Goal: Information Seeking & Learning: Find specific fact

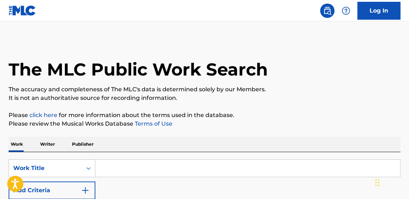
click at [126, 168] on input "Search Form" at bounding box center [247, 168] width 305 height 17
type input "O"
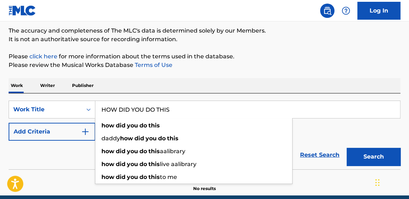
scroll to position [61, 0]
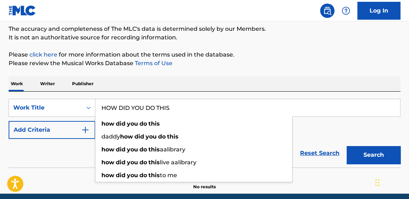
type input "HOW DID YOU DO THIS"
click at [81, 133] on button "Add Criteria" at bounding box center [52, 130] width 87 height 18
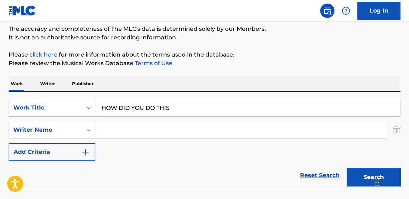
click at [129, 135] on input "Search Form" at bounding box center [241, 130] width 292 height 17
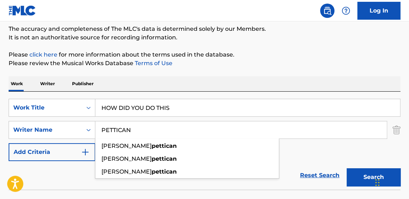
click at [347, 169] on button "Search" at bounding box center [374, 178] width 54 height 18
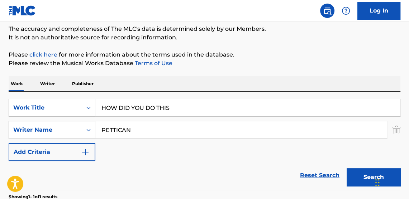
click at [361, 179] on button "Search" at bounding box center [374, 178] width 54 height 18
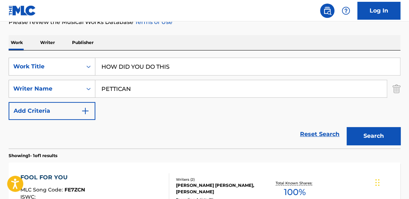
scroll to position [95, 0]
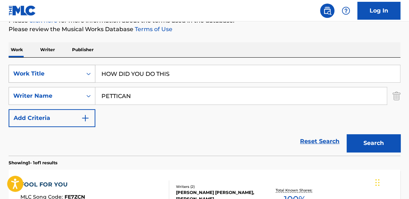
drag, startPoint x: 145, startPoint y: 92, endPoint x: 38, endPoint y: 71, distance: 108.2
click at [38, 71] on div "SearchWithCriteria4bb60995-79d5-4ff1-a407-6fda7f1d813c Work Title HOW DID YOU D…" at bounding box center [205, 96] width 392 height 62
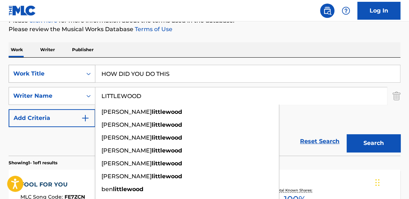
type input "LITTLEWOOD"
click at [347, 135] on button "Search" at bounding box center [374, 144] width 54 height 18
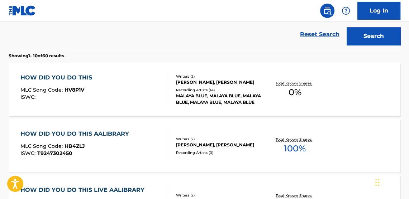
scroll to position [203, 0]
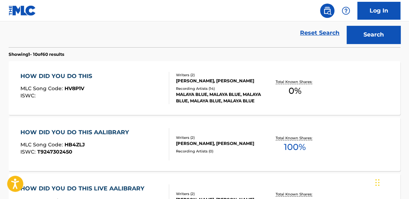
click at [301, 90] on span "0 %" at bounding box center [295, 91] width 13 height 13
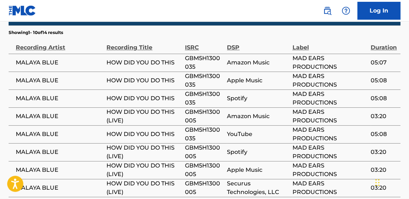
scroll to position [392, 0]
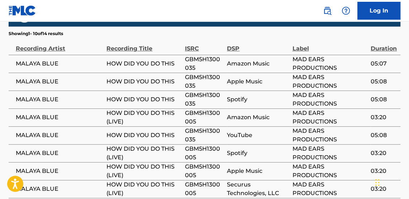
click at [208, 59] on span "GBM5H1300035" at bounding box center [204, 63] width 39 height 17
copy span "GBM5H1300035"
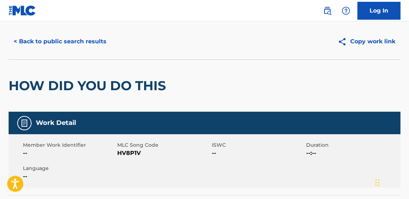
scroll to position [10, 0]
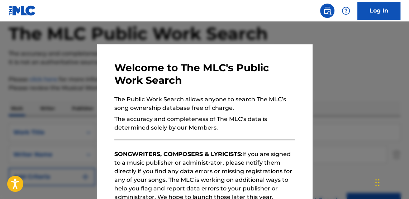
scroll to position [244, 0]
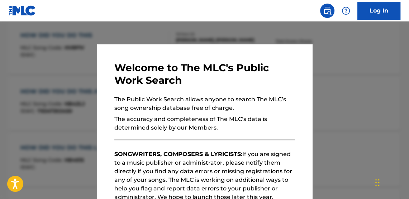
click at [121, 27] on div at bounding box center [204, 121] width 409 height 199
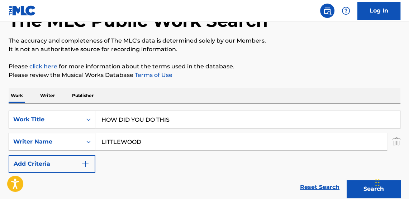
scroll to position [63, 0]
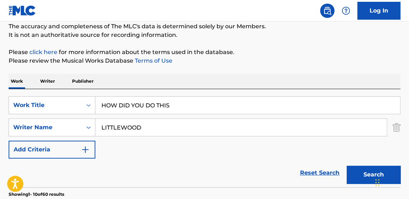
drag, startPoint x: 197, startPoint y: 98, endPoint x: 95, endPoint y: 41, distance: 116.9
type input "H"
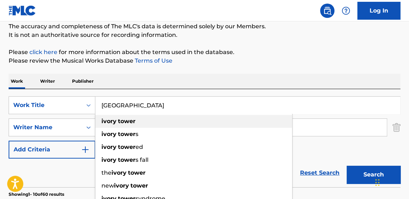
click at [128, 122] on strong "tower" at bounding box center [127, 121] width 18 height 7
type input "ivory tower"
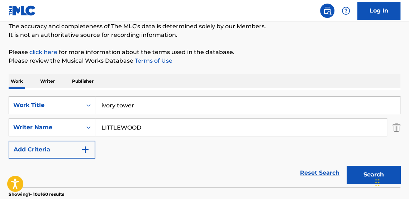
click at [355, 180] on button "Search" at bounding box center [374, 175] width 54 height 18
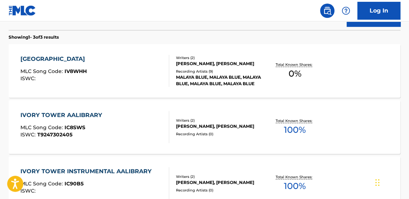
scroll to position [218, 0]
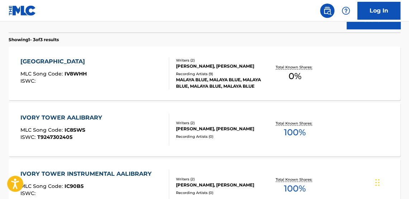
click at [297, 89] on div "IVORY TOWER MLC Song Code : IV8WHH ISWC : Writers ( 2 ) [PERSON_NAME], [PERSON_…" at bounding box center [205, 74] width 392 height 54
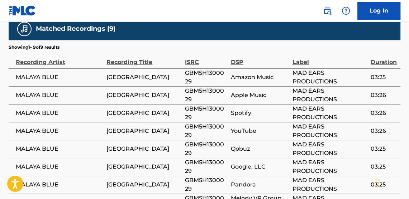
scroll to position [372, 0]
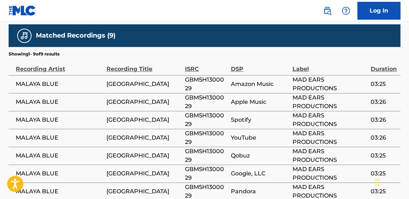
click at [215, 79] on span "GBM5H1300029" at bounding box center [206, 84] width 42 height 17
copy span "GBM5H1300029"
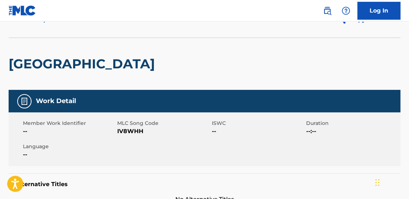
scroll to position [22, 0]
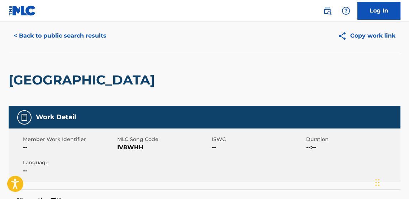
scroll to position [259, 0]
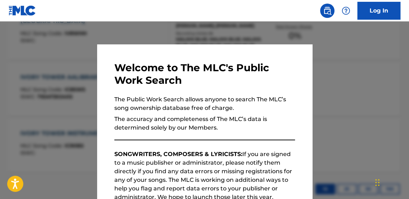
click at [108, 37] on div at bounding box center [204, 121] width 409 height 199
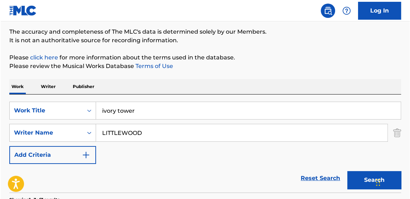
scroll to position [63, 0]
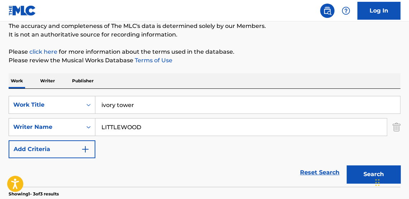
drag, startPoint x: 155, startPoint y: 98, endPoint x: 106, endPoint y: 78, distance: 53.2
type input "i"
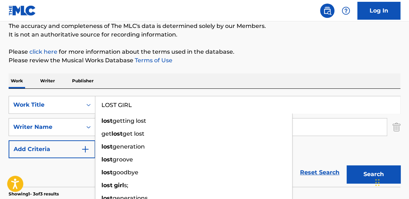
type input "LOST GIRL"
click at [347, 166] on button "Search" at bounding box center [374, 175] width 54 height 18
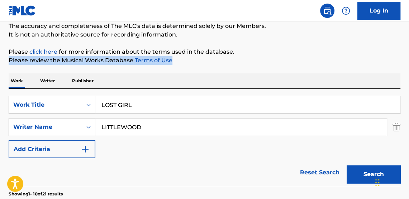
drag, startPoint x: 408, startPoint y: 53, endPoint x: 410, endPoint y: 59, distance: 6.7
click at [368, 60] on html "Accessibility Screen-Reader Guide, Feedback, and Issue Reporting | New window C…" at bounding box center [204, 36] width 409 height 199
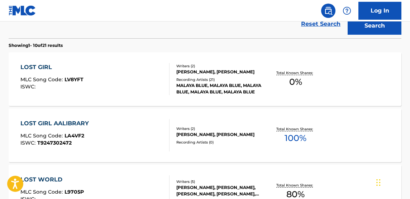
scroll to position [216, 0]
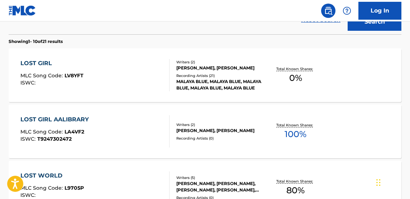
click at [306, 86] on div "LOST GIRL MLC Song Code : LV8YFT ISWC : Writers ( 2 ) [PERSON_NAME], [PERSON_NA…" at bounding box center [205, 75] width 393 height 54
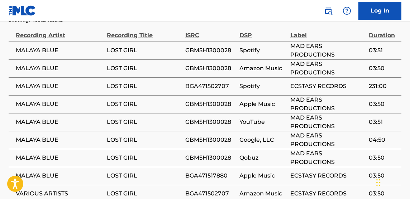
scroll to position [404, 0]
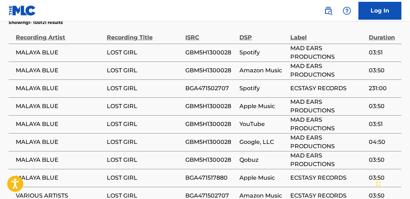
click at [211, 51] on span "GBM5H1300028" at bounding box center [210, 52] width 51 height 9
copy span "GBM5H1300028"
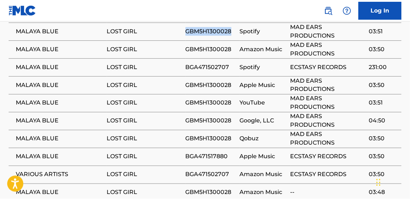
scroll to position [417, 0]
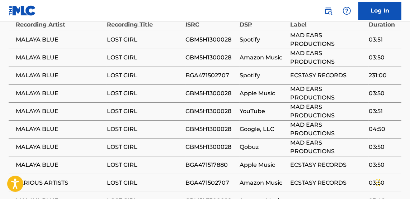
click at [224, 75] on span "BGA471502707" at bounding box center [210, 75] width 51 height 9
copy span "BGA471502707"
click at [203, 163] on span "BGA471517880" at bounding box center [210, 165] width 51 height 9
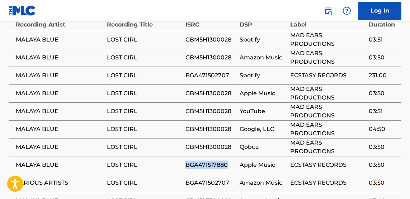
click at [203, 163] on span "BGA471517880" at bounding box center [210, 165] width 51 height 9
copy span "BGA471517880"
drag, startPoint x: 409, startPoint y: 126, endPoint x: 410, endPoint y: 120, distance: 6.3
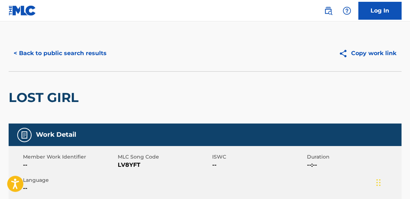
scroll to position [0, 0]
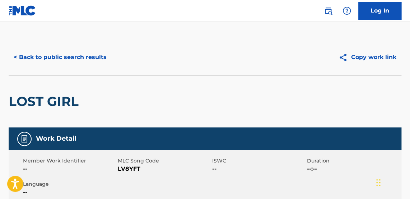
scroll to position [257, 0]
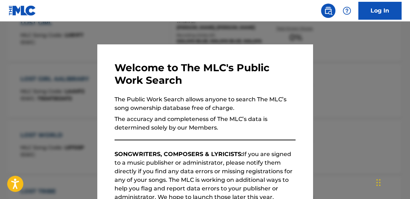
drag, startPoint x: 221, startPoint y: 33, endPoint x: 355, endPoint y: 49, distance: 134.7
click at [224, 33] on div at bounding box center [205, 121] width 410 height 199
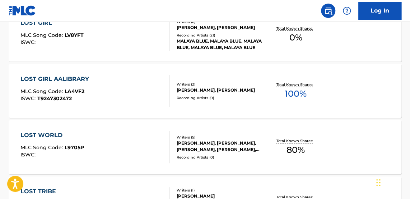
click at [368, 86] on div "The MLC Public Work Search The accuracy and completeness of The MLC's data is d…" at bounding box center [205, 194] width 410 height 823
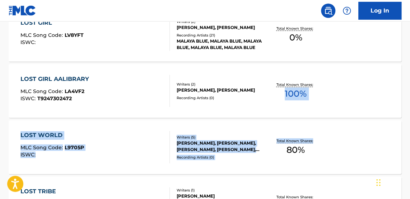
drag, startPoint x: 411, startPoint y: 91, endPoint x: 411, endPoint y: 119, distance: 27.3
click at [368, 128] on div "The MLC Public Work Search The accuracy and completeness of The MLC's data is d…" at bounding box center [205, 194] width 410 height 823
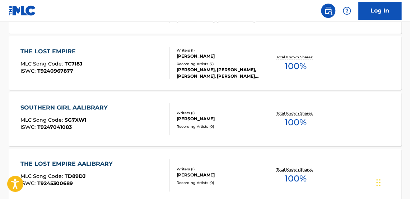
scroll to position [0, 0]
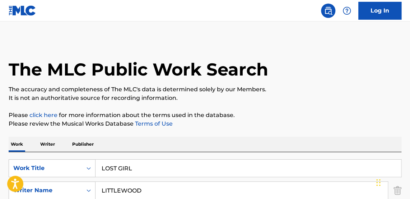
drag, startPoint x: 150, startPoint y: 165, endPoint x: -18, endPoint y: 150, distance: 168.5
click at [0, 150] on html "Accessibility Screen-Reader Guide, Feedback, and Issue Reporting | New window C…" at bounding box center [205, 99] width 410 height 199
click at [368, 43] on div "The MLC Public Work Search" at bounding box center [205, 65] width 392 height 52
drag, startPoint x: 138, startPoint y: 170, endPoint x: 67, endPoint y: 147, distance: 74.0
click at [81, 155] on div "SearchWithCriteria4bb60995-79d5-4ff1-a407-6fda7f1d813c Work Title LOST GIRL los…" at bounding box center [205, 201] width 392 height 98
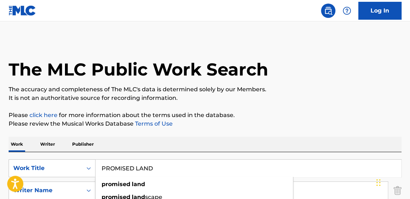
type input "PROMISED LAND"
drag, startPoint x: 409, startPoint y: 44, endPoint x: 411, endPoint y: 53, distance: 9.1
click at [368, 53] on html "Accessibility Screen-Reader Guide, Feedback, and Issue Reporting | New window C…" at bounding box center [205, 99] width 410 height 199
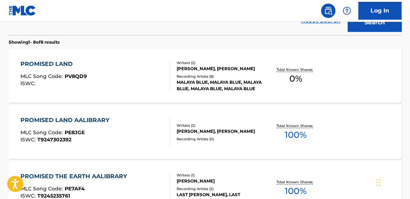
scroll to position [217, 0]
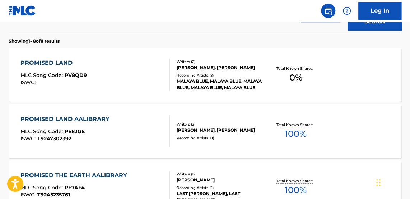
click at [295, 80] on span "0 %" at bounding box center [295, 77] width 13 height 13
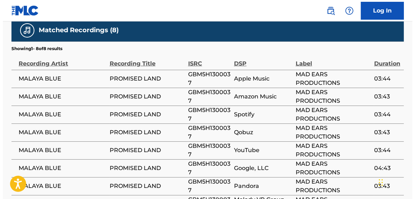
scroll to position [373, 0]
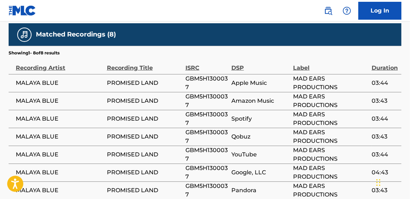
click at [193, 80] on span "GBM5H1300037" at bounding box center [206, 83] width 42 height 17
click at [192, 80] on span "GBM5H1300037" at bounding box center [206, 83] width 42 height 17
copy span "GBM5H1300037"
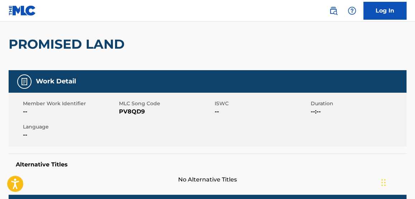
scroll to position [46, 0]
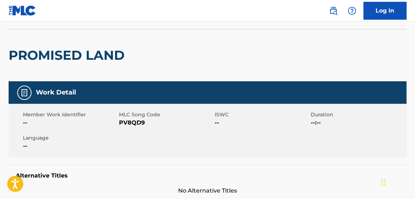
scroll to position [257, 0]
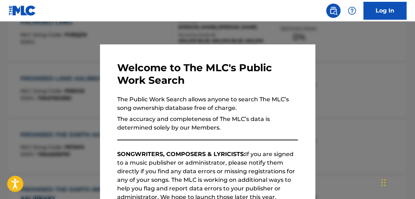
drag, startPoint x: 217, startPoint y: 33, endPoint x: 258, endPoint y: 46, distance: 42.8
click at [220, 33] on div at bounding box center [207, 121] width 415 height 199
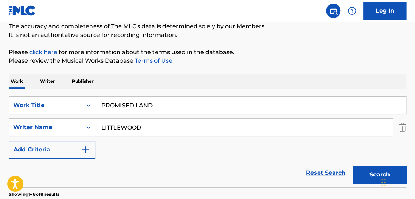
scroll to position [53, 0]
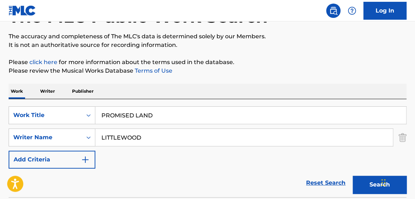
click at [53, 91] on p "Writer" at bounding box center [47, 91] width 19 height 15
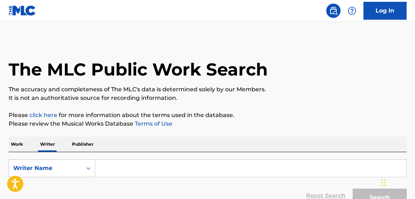
click at [130, 169] on input "Search Form" at bounding box center [250, 168] width 311 height 17
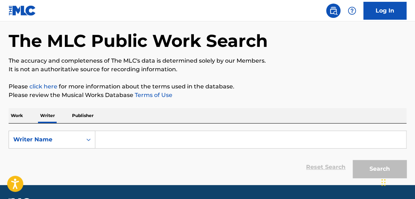
scroll to position [49, 0]
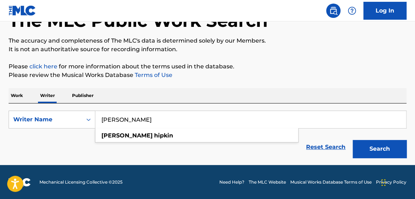
type input "[PERSON_NAME]"
click at [353, 140] on button "Search" at bounding box center [380, 149] width 54 height 18
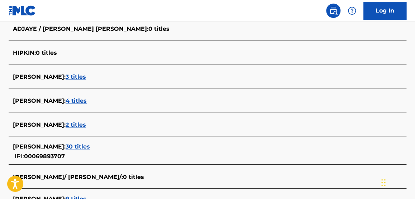
scroll to position [224, 0]
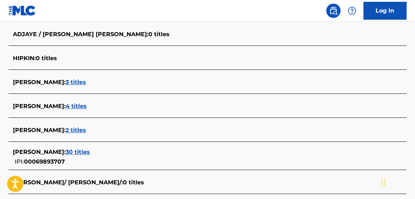
click at [75, 108] on span "4 titles" at bounding box center [76, 106] width 21 height 7
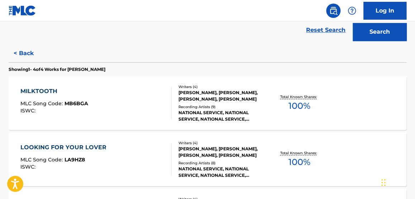
scroll to position [165, 0]
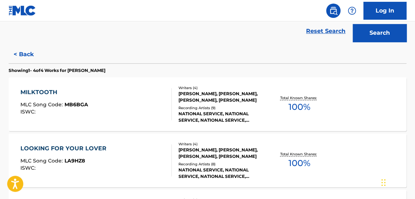
click at [309, 102] on span "100 %" at bounding box center [299, 107] width 22 height 13
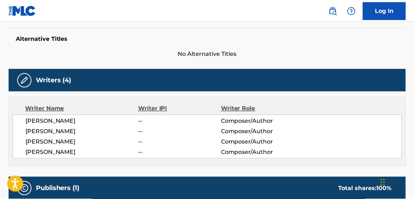
scroll to position [155, 0]
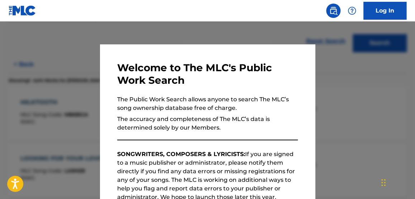
drag, startPoint x: 142, startPoint y: 38, endPoint x: 148, endPoint y: 37, distance: 5.4
click at [144, 37] on div at bounding box center [207, 121] width 415 height 199
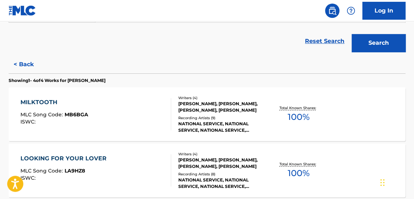
click at [368, 65] on div "The MLC Public Work Search The accuracy and completeness of The MLC's data is d…" at bounding box center [207, 114] width 414 height 460
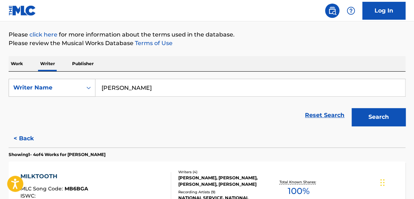
scroll to position [81, 0]
drag, startPoint x: 166, startPoint y: 86, endPoint x: 41, endPoint y: 77, distance: 125.5
click at [41, 77] on div "SearchWithCriteriab27d4b9a-64ca-4199-aae1-c4d270fddbd1 Writer Name [PERSON_NAME…" at bounding box center [207, 100] width 397 height 58
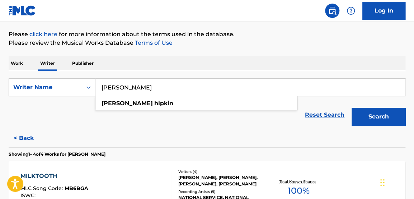
paste input "[PERSON_NAME]"
type input "[PERSON_NAME]"
click at [364, 119] on button "Search" at bounding box center [379, 117] width 54 height 18
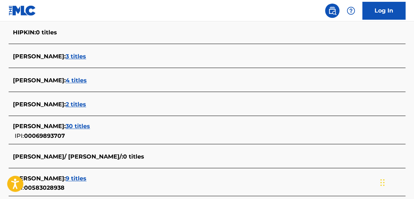
scroll to position [251, 0]
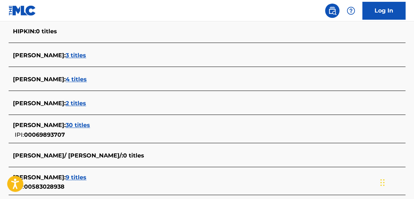
click at [77, 76] on span "4 titles" at bounding box center [76, 79] width 21 height 7
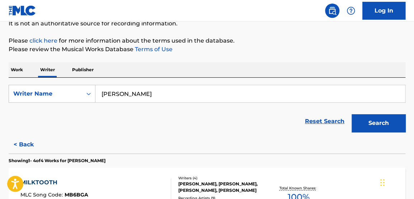
scroll to position [76, 0]
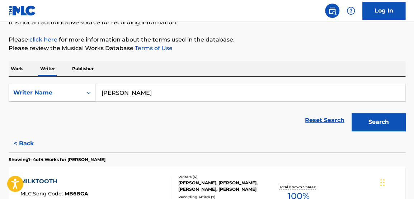
click at [17, 69] on p "Work" at bounding box center [17, 68] width 17 height 15
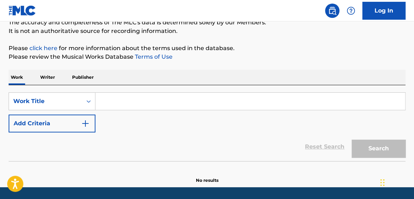
scroll to position [77, 0]
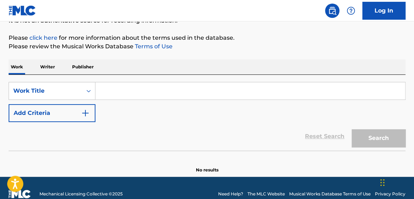
click at [137, 91] on input "Search Form" at bounding box center [250, 91] width 310 height 17
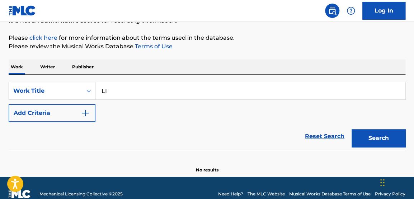
type input "L"
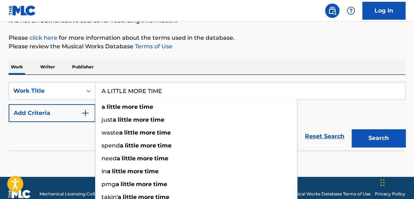
type input "A LITTLE MORE TIME"
click at [85, 117] on button "Add Criteria" at bounding box center [52, 113] width 87 height 18
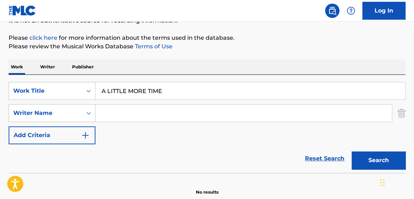
click at [121, 113] on input "Search Form" at bounding box center [243, 113] width 296 height 17
type input "H"
click at [352, 152] on button "Search" at bounding box center [379, 161] width 54 height 18
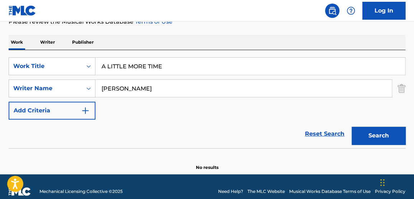
scroll to position [102, 0]
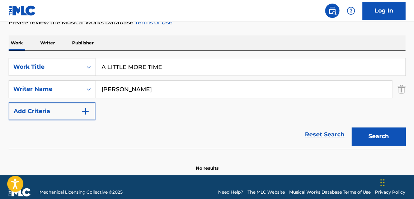
drag, startPoint x: 113, startPoint y: 93, endPoint x: 2, endPoint y: 67, distance: 114.3
click at [23, 73] on div "SearchWithCriteria4bb60995-79d5-4ff1-a407-6fda7f1d813c Work Title A LITTLE MORE…" at bounding box center [207, 89] width 397 height 62
click at [352, 128] on button "Search" at bounding box center [379, 137] width 54 height 18
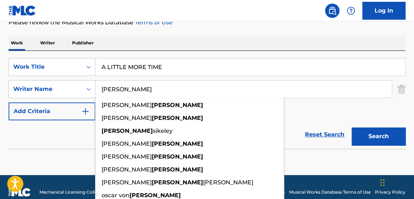
type input "[PERSON_NAME]"
click at [352, 128] on button "Search" at bounding box center [379, 137] width 54 height 18
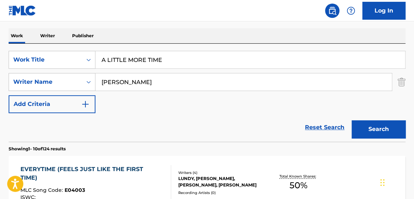
scroll to position [101, 0]
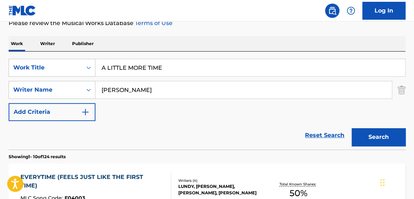
drag, startPoint x: 175, startPoint y: 72, endPoint x: 42, endPoint y: 3, distance: 150.0
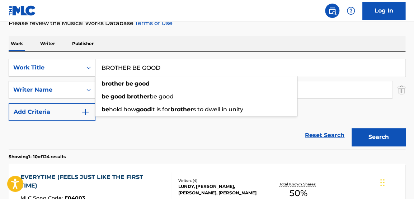
type input "BROTHER BE GOOD"
click at [352, 128] on button "Search" at bounding box center [379, 137] width 54 height 18
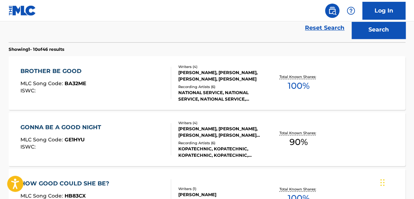
scroll to position [210, 0]
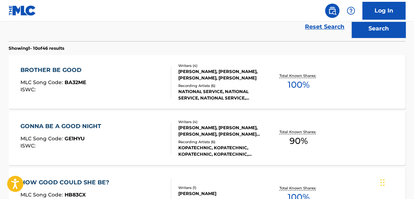
click at [299, 80] on span "100 %" at bounding box center [299, 85] width 22 height 13
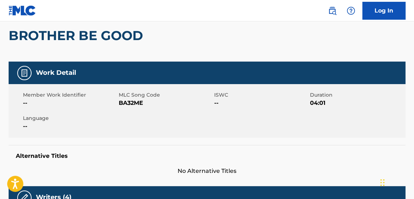
scroll to position [67, 0]
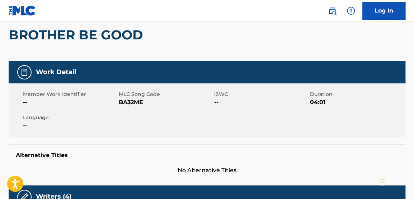
drag, startPoint x: 391, startPoint y: 44, endPoint x: 409, endPoint y: 48, distance: 18.0
click at [368, 43] on div "BROTHER BE GOOD" at bounding box center [207, 35] width 397 height 52
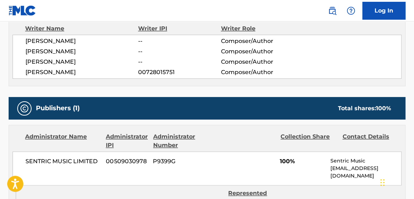
scroll to position [257, 0]
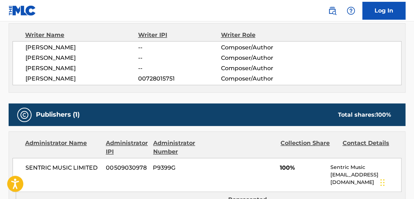
drag, startPoint x: 80, startPoint y: 47, endPoint x: 37, endPoint y: 46, distance: 43.4
click at [24, 43] on div "[PERSON_NAME] -- Composer/Author [PERSON_NAME] -- Composer/Author [PERSON_NAME]…" at bounding box center [207, 63] width 389 height 44
copy span "[PERSON_NAME]"
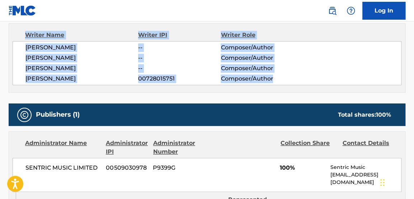
scroll to position [240, 0]
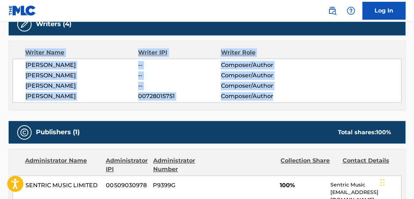
drag, startPoint x: 413, startPoint y: 75, endPoint x: 416, endPoint y: 3, distance: 72.2
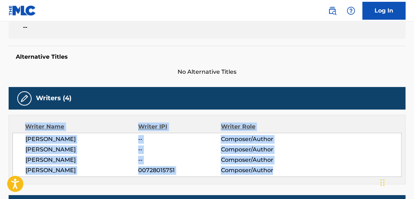
scroll to position [0, 0]
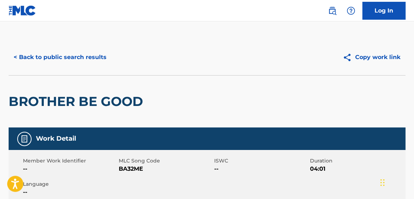
click at [47, 60] on button "< Back to public search results" at bounding box center [60, 57] width 103 height 18
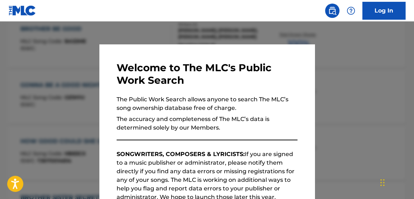
click at [144, 33] on div at bounding box center [207, 121] width 414 height 199
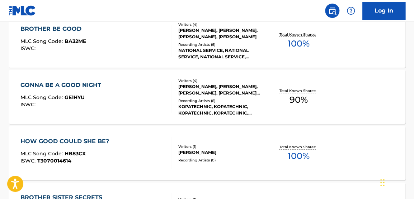
click at [361, 38] on div "BROTHER BE GOOD MLC Song Code : BA32ME ISWC : Writers ( 4 ) [PERSON_NAME], [PER…" at bounding box center [207, 41] width 397 height 54
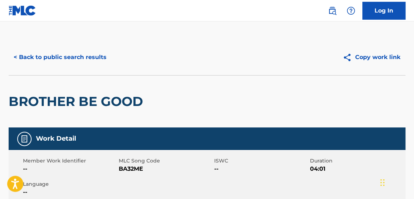
click at [53, 56] on button "< Back to public search results" at bounding box center [60, 57] width 103 height 18
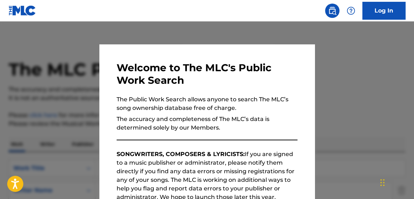
scroll to position [291, 0]
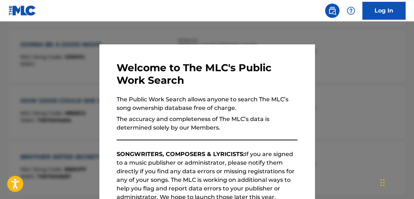
click at [120, 28] on div at bounding box center [207, 121] width 414 height 199
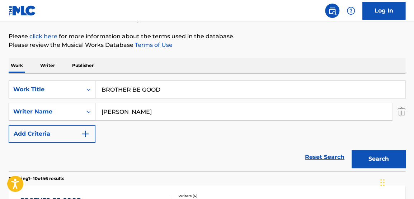
scroll to position [76, 0]
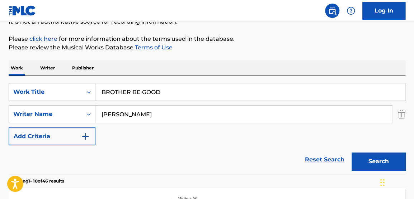
click at [41, 69] on p "Writer" at bounding box center [47, 68] width 19 height 15
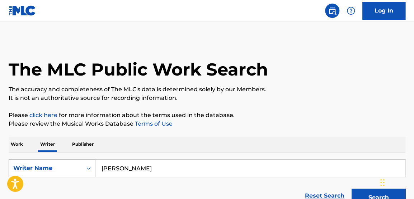
drag, startPoint x: 47, startPoint y: 158, endPoint x: 86, endPoint y: 163, distance: 38.7
click at [45, 157] on div "SearchWithCriteriab27d4b9a-64ca-4199-aae1-c4d270fddbd1 Writer Name [PERSON_NAME…" at bounding box center [207, 181] width 397 height 58
paste input "[PERSON_NAME]"
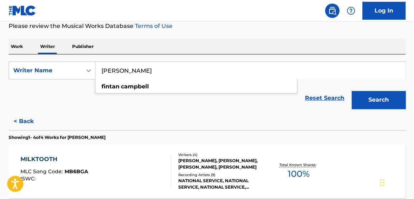
type input "[PERSON_NAME]"
click at [368, 100] on button "Search" at bounding box center [379, 100] width 54 height 18
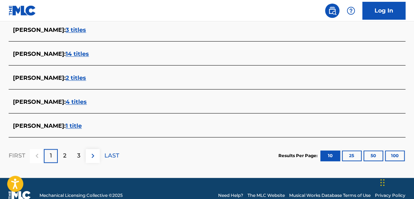
scroll to position [339, 0]
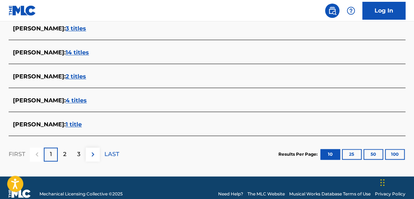
click at [85, 102] on span "4 titles" at bounding box center [76, 100] width 21 height 7
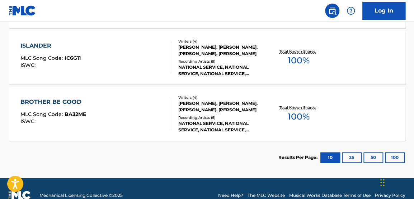
scroll to position [324, 0]
click at [305, 114] on span "100 %" at bounding box center [299, 116] width 22 height 13
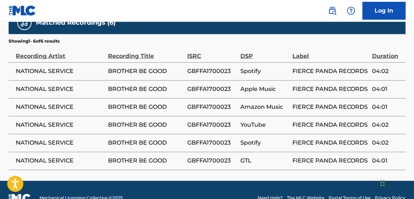
scroll to position [519, 0]
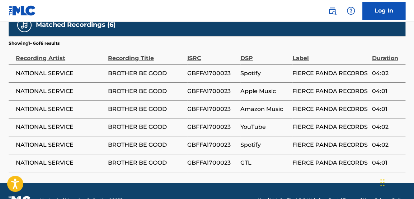
drag, startPoint x: 214, startPoint y: 64, endPoint x: 211, endPoint y: 61, distance: 4.3
drag, startPoint x: 211, startPoint y: 61, endPoint x: 205, endPoint y: 65, distance: 7.0
click at [205, 69] on span "GBFFA1700023" at bounding box center [212, 73] width 50 height 9
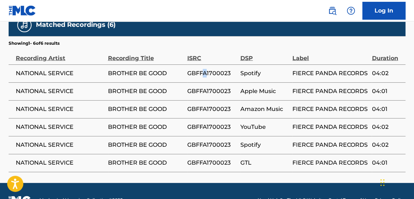
click at [205, 69] on span "GBFFA1700023" at bounding box center [212, 73] width 50 height 9
copy div "GBFFA1700023"
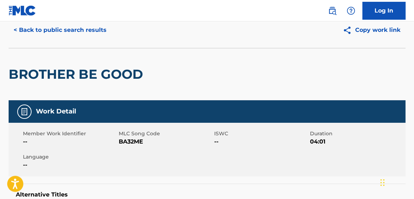
scroll to position [0, 0]
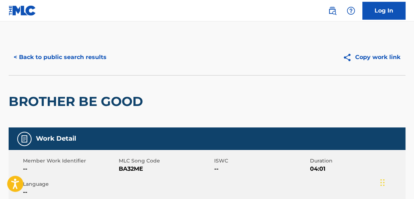
click at [41, 58] on button "< Back to public search results" at bounding box center [60, 57] width 103 height 18
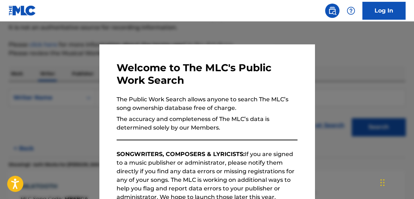
click at [368, 60] on div at bounding box center [207, 121] width 414 height 199
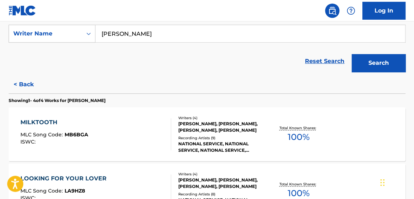
scroll to position [136, 0]
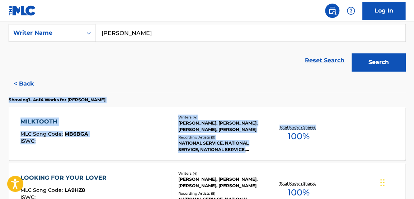
drag, startPoint x: 412, startPoint y: 91, endPoint x: 413, endPoint y: 108, distance: 17.3
click at [368, 112] on div "The MLC Public Work Search The accuracy and completeness of The MLC's data is d…" at bounding box center [207, 134] width 414 height 460
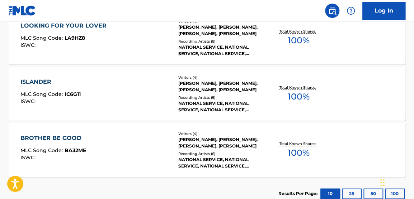
scroll to position [284, 0]
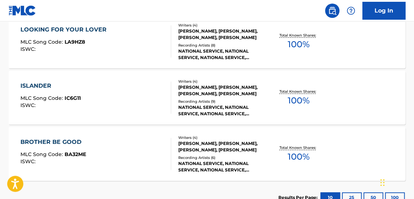
click at [289, 99] on span "100 %" at bounding box center [299, 100] width 22 height 13
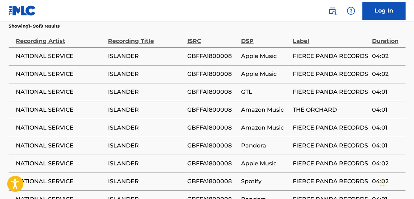
scroll to position [534, 0]
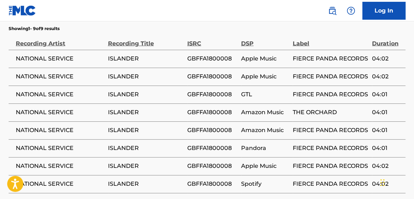
click at [202, 55] on span "GBFFA1800008" at bounding box center [212, 59] width 50 height 9
copy span "GBFFA1800008"
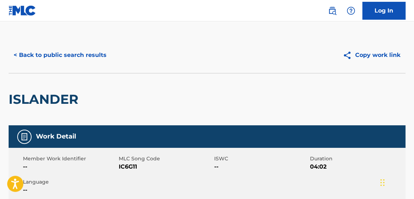
scroll to position [0, 0]
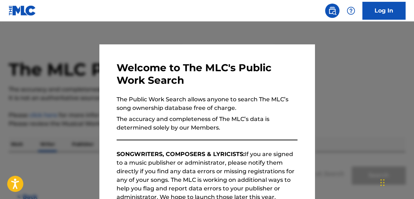
scroll to position [71, 0]
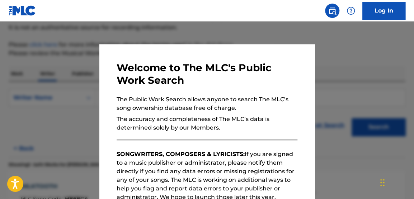
drag, startPoint x: 369, startPoint y: 98, endPoint x: 372, endPoint y: 94, distance: 5.1
click at [368, 95] on div at bounding box center [207, 121] width 414 height 199
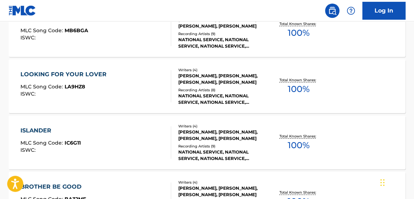
scroll to position [235, 0]
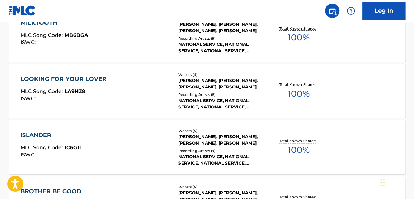
click at [302, 98] on span "100 %" at bounding box center [299, 94] width 22 height 13
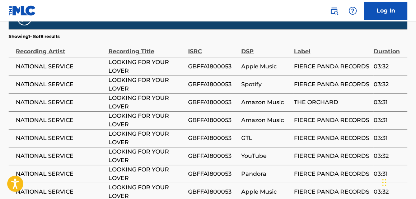
scroll to position [537, 0]
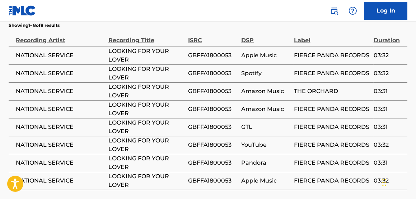
click at [221, 51] on span "GBFFA1800053" at bounding box center [213, 55] width 50 height 9
copy span "GBFFA1800053"
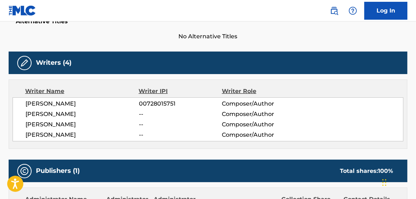
scroll to position [187, 0]
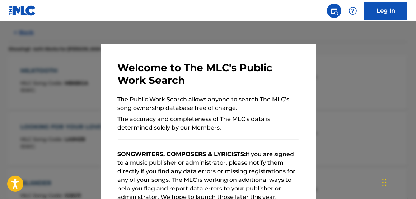
click at [166, 29] on div at bounding box center [208, 121] width 416 height 199
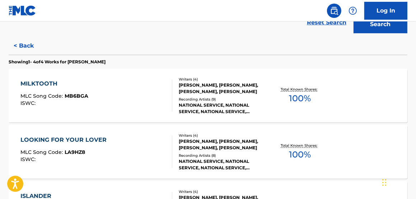
scroll to position [158, 0]
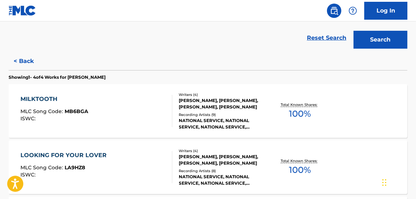
click at [296, 113] on span "100 %" at bounding box center [300, 114] width 22 height 13
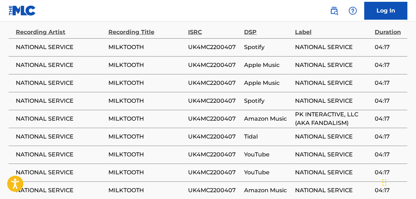
scroll to position [553, 0]
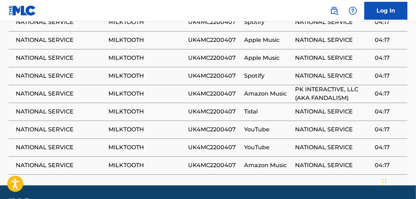
click at [213, 108] on span "UK4MC2200407" at bounding box center [214, 112] width 53 height 9
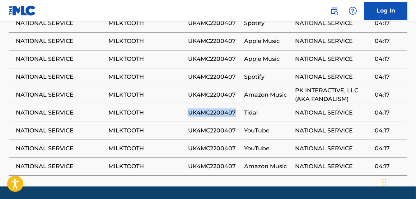
scroll to position [565, 0]
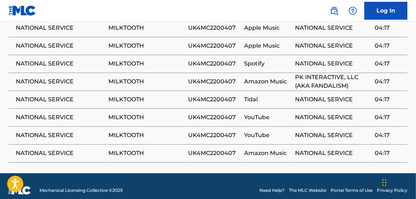
drag, startPoint x: 395, startPoint y: 47, endPoint x: 358, endPoint y: 36, distance: 38.1
click at [368, 55] on td "04:17" at bounding box center [391, 64] width 33 height 18
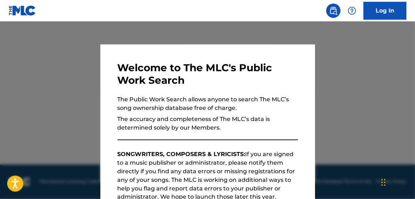
scroll to position [337, 0]
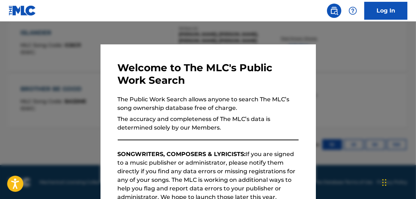
drag, startPoint x: 116, startPoint y: 30, endPoint x: 131, endPoint y: 30, distance: 14.7
click at [116, 30] on div at bounding box center [208, 121] width 416 height 199
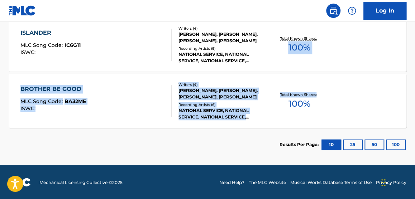
drag, startPoint x: 414, startPoint y: 119, endPoint x: 408, endPoint y: 93, distance: 26.9
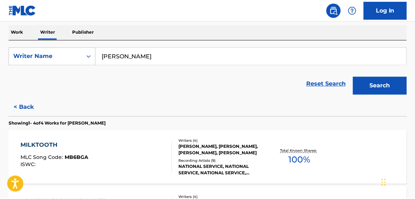
scroll to position [110, 0]
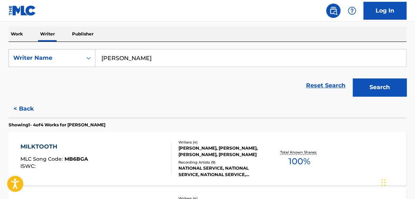
click at [17, 109] on button "< Back" at bounding box center [30, 109] width 43 height 18
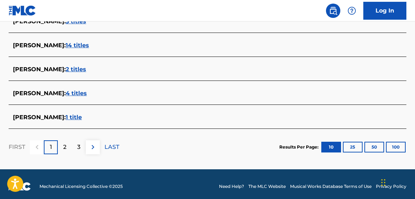
scroll to position [341, 0]
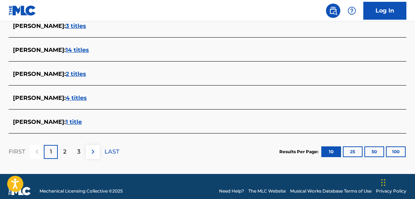
click at [368, 151] on button "100" at bounding box center [396, 152] width 20 height 11
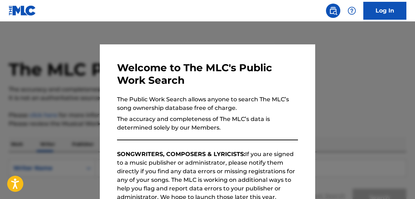
drag, startPoint x: 339, startPoint y: 70, endPoint x: 370, endPoint y: 81, distance: 32.7
click at [339, 70] on div at bounding box center [207, 121] width 415 height 199
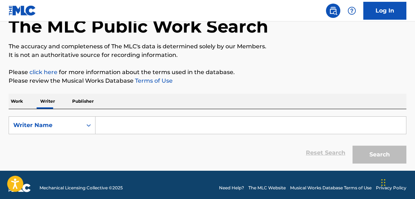
scroll to position [49, 0]
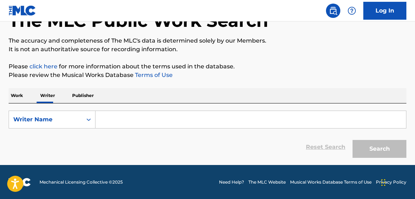
click at [13, 96] on p "Work" at bounding box center [17, 95] width 17 height 15
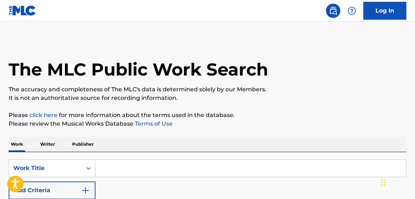
click at [43, 146] on p "Writer" at bounding box center [47, 144] width 19 height 15
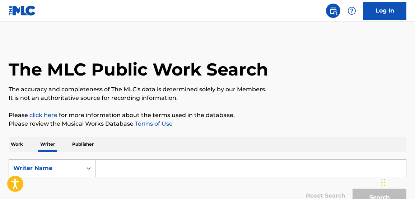
scroll to position [49, 0]
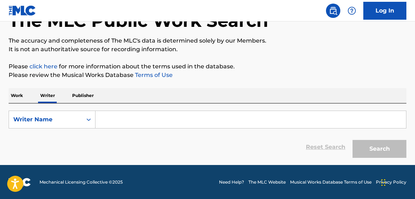
drag, startPoint x: 123, startPoint y: 121, endPoint x: 128, endPoint y: 117, distance: 5.9
click at [123, 120] on input "Search Form" at bounding box center [250, 119] width 310 height 17
type input "B"
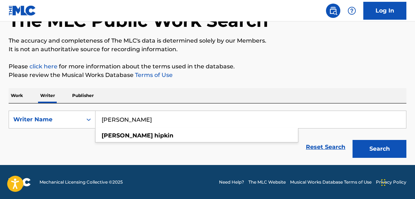
click at [352, 140] on button "Search" at bounding box center [379, 149] width 54 height 18
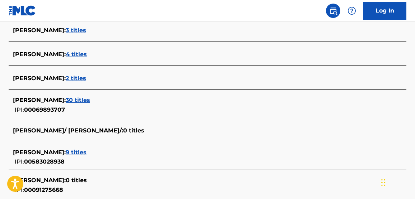
scroll to position [265, 0]
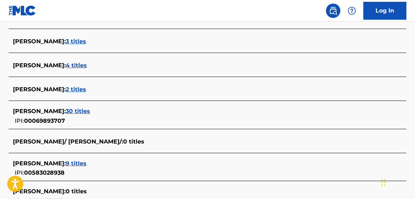
click at [78, 64] on span "4 titles" at bounding box center [76, 65] width 21 height 7
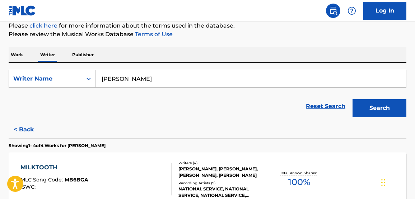
scroll to position [94, 0]
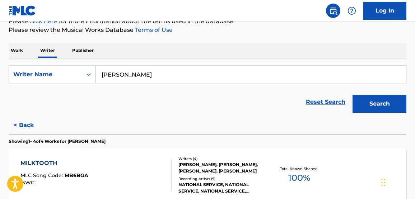
drag, startPoint x: 164, startPoint y: 71, endPoint x: 25, endPoint y: 10, distance: 151.8
click at [41, 26] on div "The MLC Public Work Search The accuracy and completeness of The MLC's data is d…" at bounding box center [207, 175] width 415 height 460
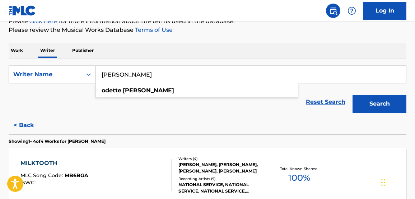
type input "MICHELL ODETTE"
click at [352, 95] on button "Search" at bounding box center [379, 104] width 54 height 18
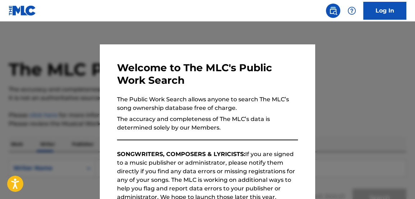
click at [371, 60] on div at bounding box center [207, 121] width 415 height 199
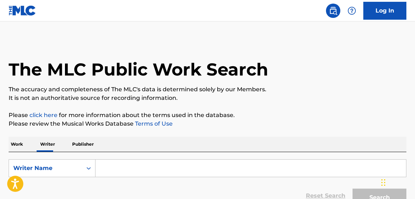
click at [122, 173] on input "Search Form" at bounding box center [250, 168] width 310 height 17
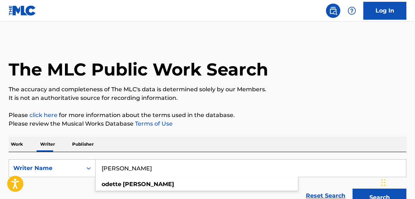
type input "[PERSON_NAME]"
click at [352, 189] on button "Search" at bounding box center [379, 198] width 54 height 18
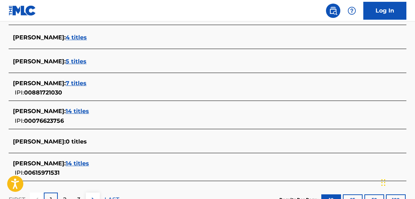
scroll to position [290, 0]
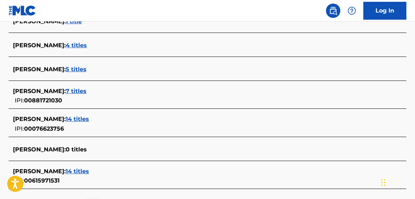
click at [83, 91] on span "7 titles" at bounding box center [76, 91] width 21 height 7
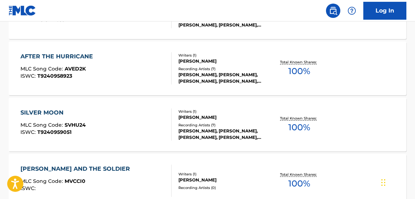
scroll to position [417, 0]
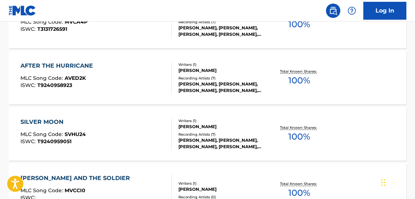
click at [306, 80] on span "100 %" at bounding box center [299, 80] width 22 height 13
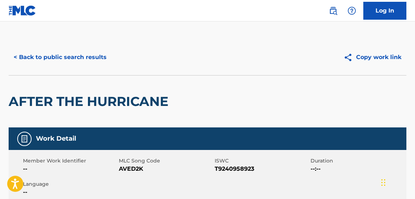
click at [241, 169] on span "T9240958923" at bounding box center [262, 169] width 94 height 9
copy span "T9240958923"
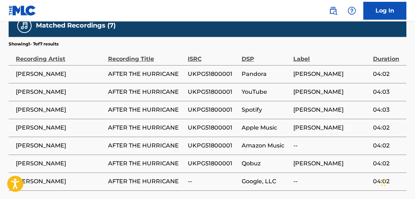
scroll to position [474, 0]
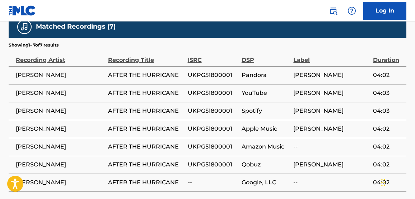
click at [198, 71] on span "UKPG51800001" at bounding box center [213, 75] width 50 height 9
copy span "UKPG51800001"
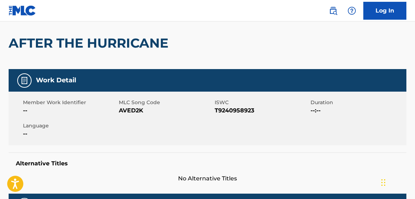
scroll to position [0, 0]
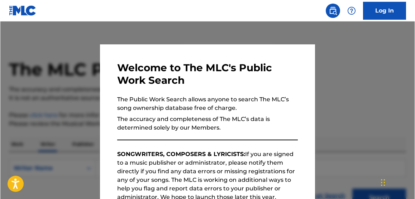
scroll to position [71, 0]
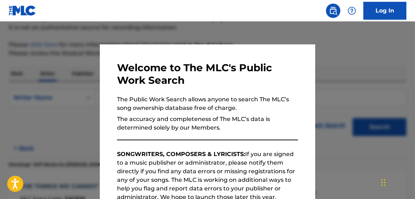
drag, startPoint x: 127, startPoint y: 30, endPoint x: 139, endPoint y: 36, distance: 13.5
click at [131, 32] on div at bounding box center [207, 121] width 415 height 199
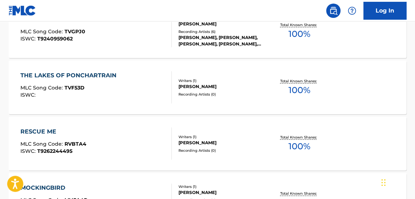
scroll to position [231, 0]
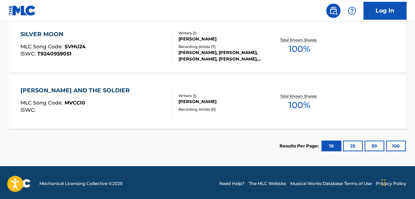
click at [397, 144] on button "100" at bounding box center [396, 146] width 20 height 11
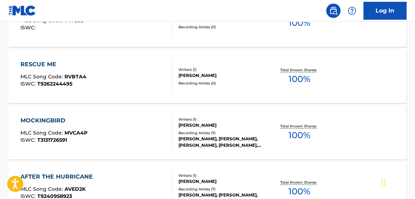
scroll to position [302, 0]
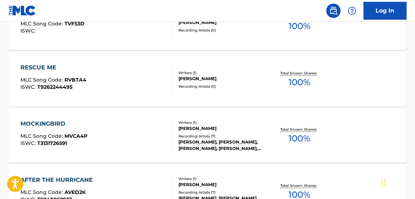
click at [307, 133] on span "100 %" at bounding box center [299, 138] width 22 height 13
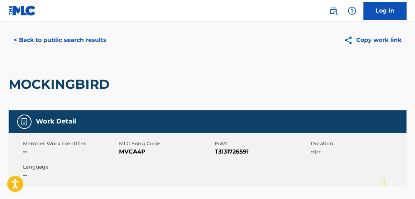
scroll to position [22, 0]
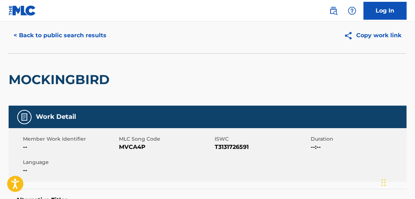
click at [230, 152] on div "Member Work Identifier -- MLC Song Code MVCA4P ISWC T3131726591 Duration --:-- …" at bounding box center [208, 155] width 398 height 54
click at [231, 147] on span "T3131726591" at bounding box center [262, 147] width 94 height 9
copy span "T3131726591"
click at [406, 63] on div "MOCKINGBIRD" at bounding box center [208, 79] width 398 height 52
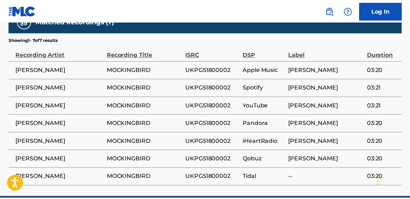
scroll to position [477, 0]
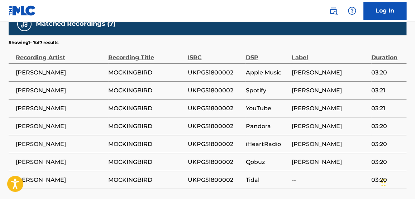
click at [229, 68] on span "UKPG51800002" at bounding box center [215, 72] width 55 height 9
copy span "UKPG51800002"
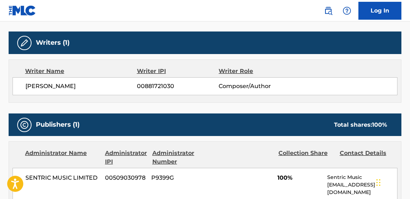
scroll to position [0, 0]
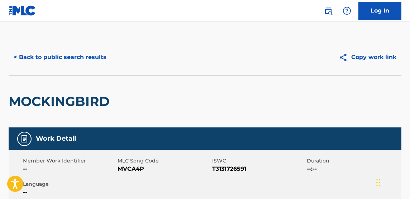
scroll to position [71, 0]
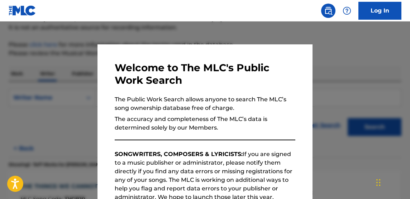
drag, startPoint x: 255, startPoint y: 37, endPoint x: 272, endPoint y: 38, distance: 16.9
click at [257, 37] on div at bounding box center [205, 121] width 410 height 199
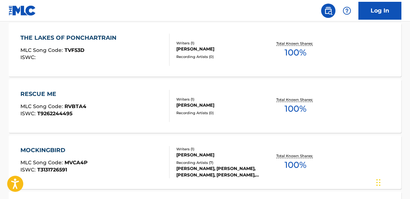
scroll to position [279, 0]
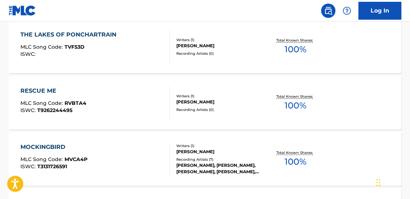
click at [298, 102] on span "100 %" at bounding box center [296, 105] width 22 height 13
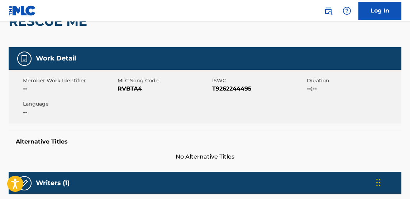
scroll to position [77, 0]
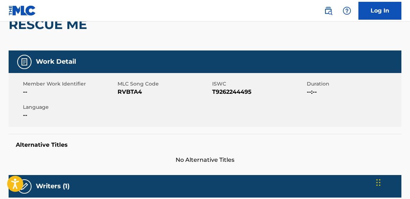
click at [228, 96] on span "T9262244495" at bounding box center [258, 92] width 93 height 9
copy span "T9262244495"
drag, startPoint x: 394, startPoint y: 82, endPoint x: 402, endPoint y: 84, distance: 8.4
click at [394, 82] on span "Duration" at bounding box center [353, 84] width 93 height 8
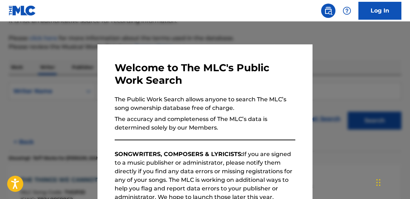
click at [245, 36] on div at bounding box center [205, 121] width 410 height 199
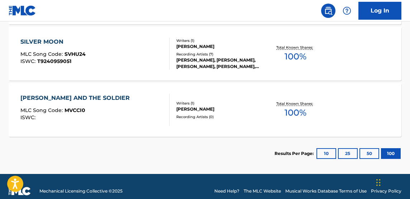
scroll to position [495, 0]
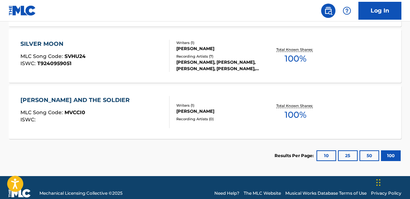
click at [300, 57] on span "100 %" at bounding box center [296, 58] width 22 height 13
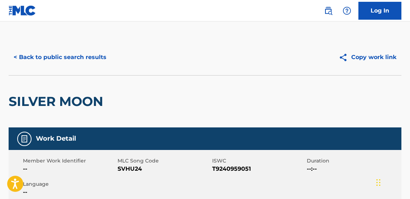
click at [240, 170] on span "T9240959051" at bounding box center [258, 169] width 93 height 9
copy span "T9240959051"
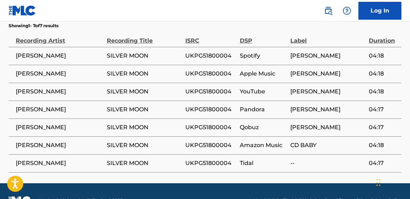
scroll to position [492, 0]
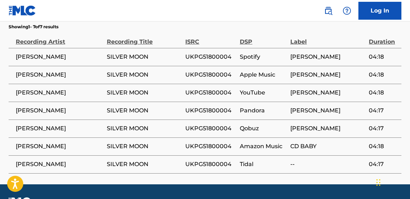
click at [226, 53] on span "UKPG51800004" at bounding box center [210, 57] width 51 height 9
copy span "UKPG51800004"
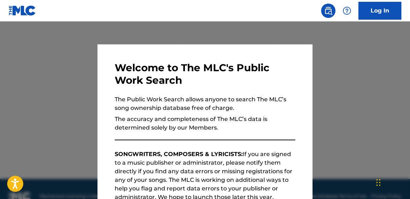
scroll to position [71, 0]
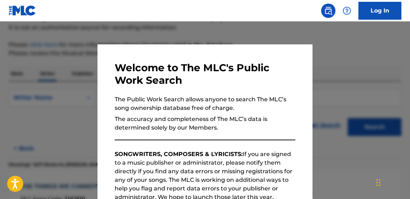
click at [326, 84] on div at bounding box center [205, 121] width 410 height 199
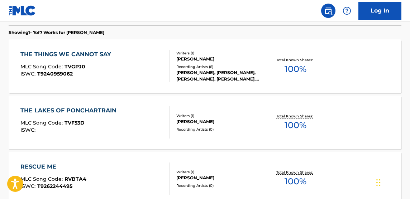
scroll to position [202, 0]
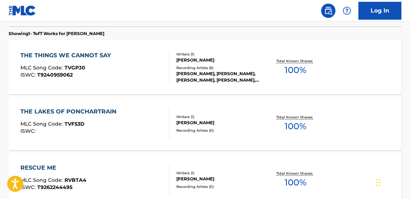
click at [301, 71] on span "100 %" at bounding box center [296, 70] width 22 height 13
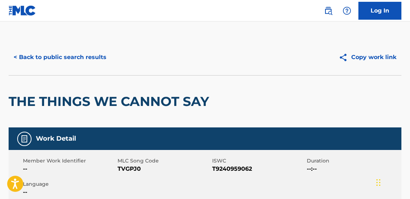
click at [241, 170] on span "T9240959062" at bounding box center [258, 169] width 93 height 9
copy span "T9240959062"
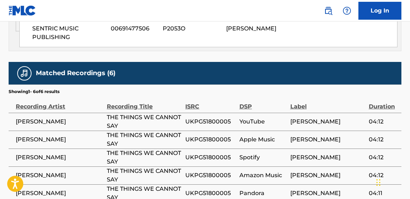
scroll to position [463, 0]
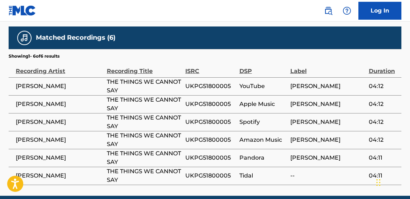
click at [204, 82] on span "UKPG51800005" at bounding box center [210, 86] width 51 height 9
copy span "UKPG51800005"
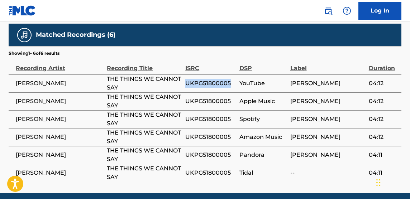
scroll to position [464, 0]
